Goal: Task Accomplishment & Management: Manage account settings

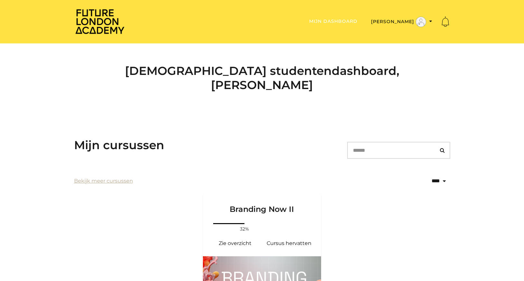
click at [357, 23] on link "Mijn dashboard" at bounding box center [333, 21] width 48 height 6
click at [411, 21] on button "[PERSON_NAME]" at bounding box center [401, 21] width 65 height 11
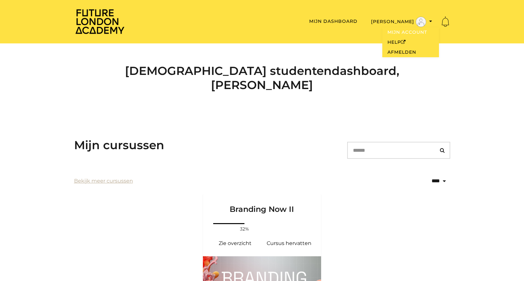
click at [409, 32] on link "Mijn account" at bounding box center [410, 32] width 57 height 10
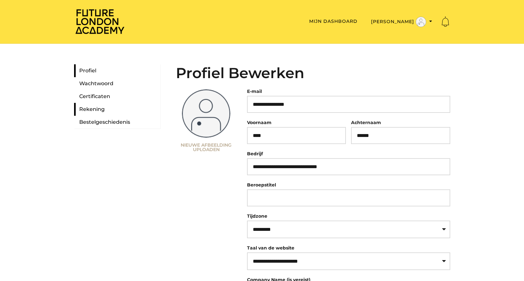
click at [92, 110] on link "Rekening" at bounding box center [117, 109] width 86 height 13
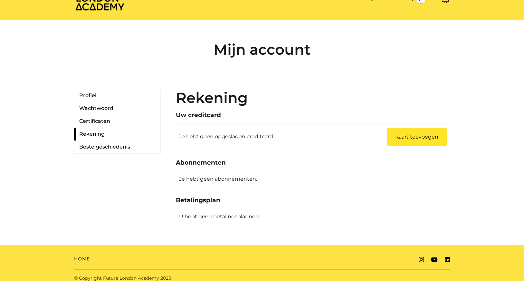
scroll to position [24, 0]
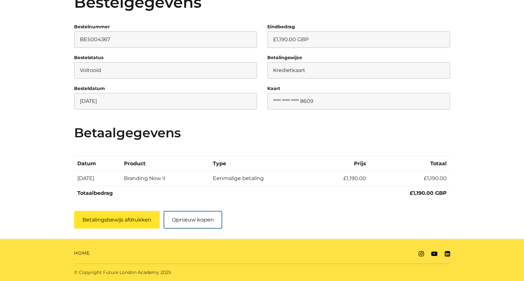
scroll to position [89, 0]
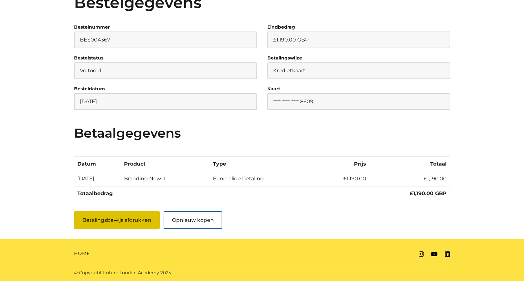
click at [130, 226] on button "Betalingsbewijs afdrukken" at bounding box center [117, 221] width 86 height 18
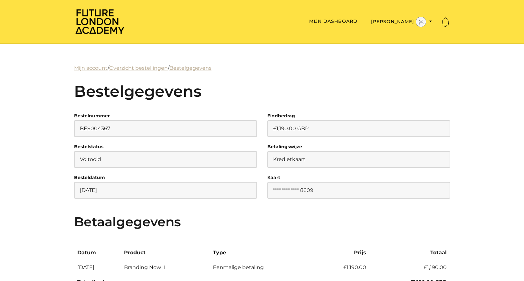
scroll to position [0, 0]
click at [408, 18] on button "[PERSON_NAME]" at bounding box center [401, 21] width 65 height 11
click at [399, 31] on link "Mijn account" at bounding box center [410, 32] width 57 height 10
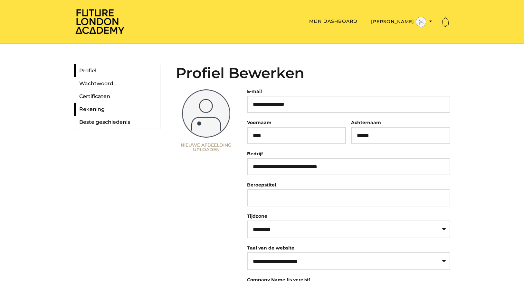
click at [85, 108] on link "Rekening" at bounding box center [117, 109] width 86 height 13
